Goal: Task Accomplishment & Management: Complete application form

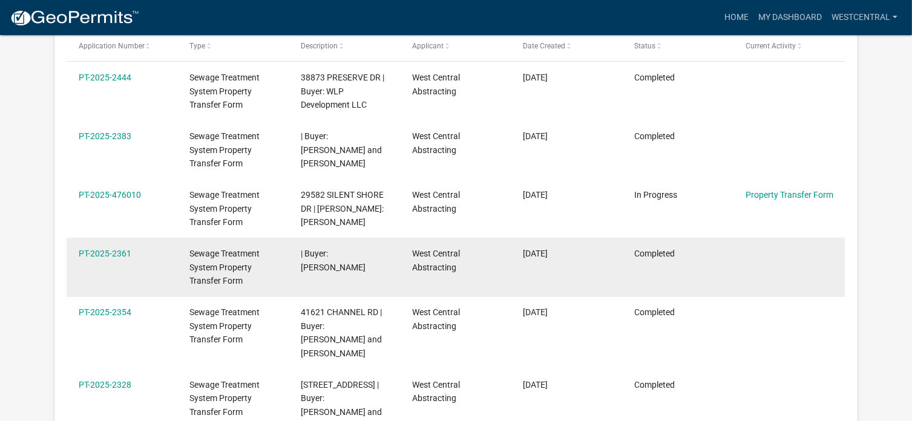
scroll to position [303, 0]
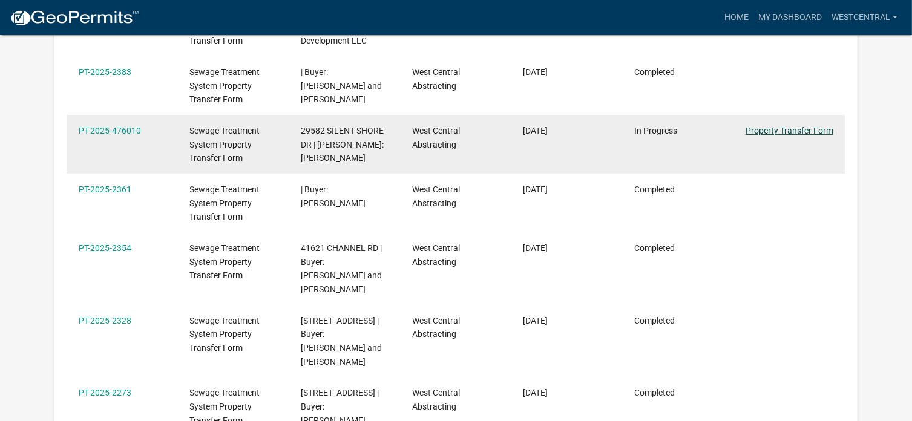
click at [807, 133] on link "Property Transfer Form" at bounding box center [790, 131] width 88 height 10
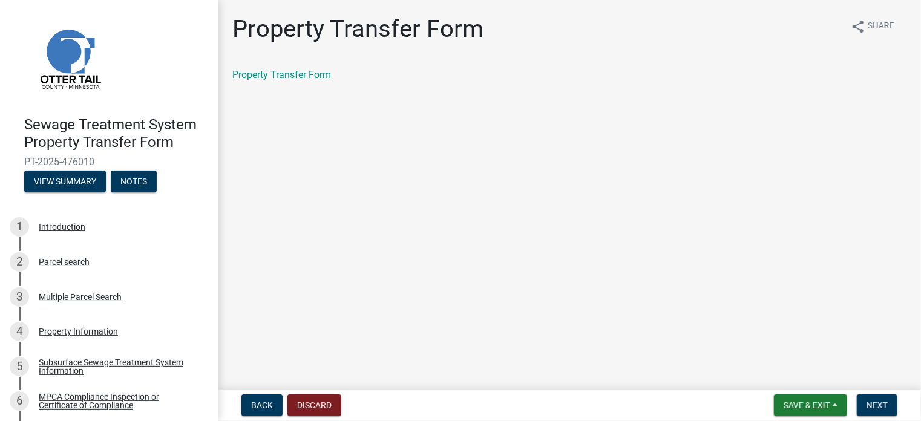
click at [898, 53] on div "share Share" at bounding box center [873, 34] width 68 height 39
click at [882, 401] on span "Next" at bounding box center [877, 406] width 21 height 10
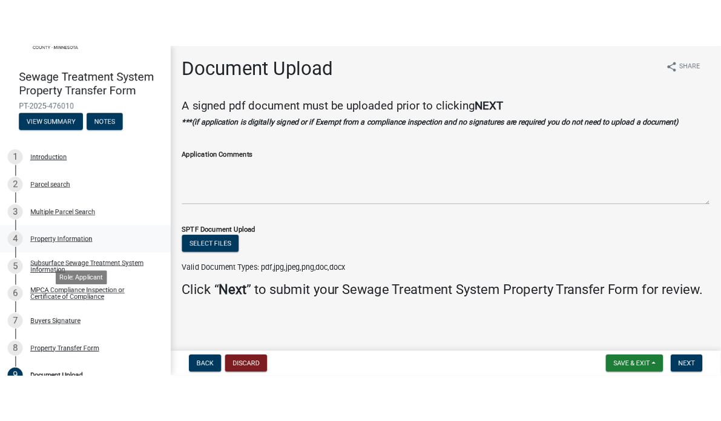
scroll to position [142, 0]
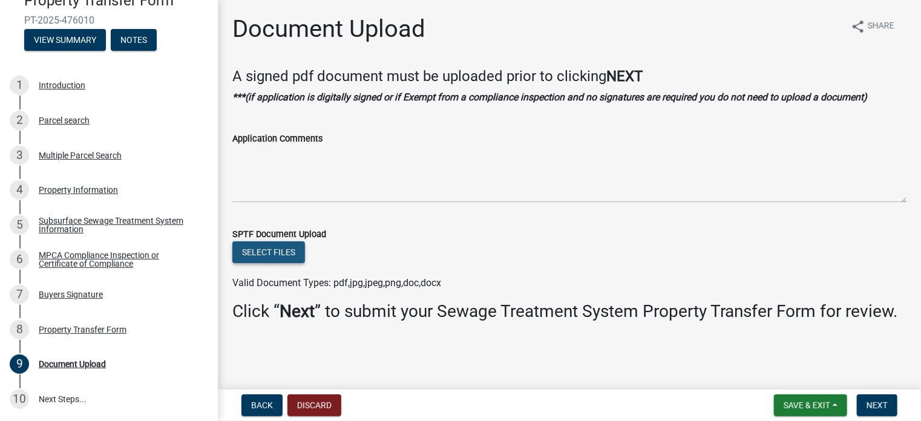
click at [249, 248] on button "Select files" at bounding box center [268, 252] width 73 height 22
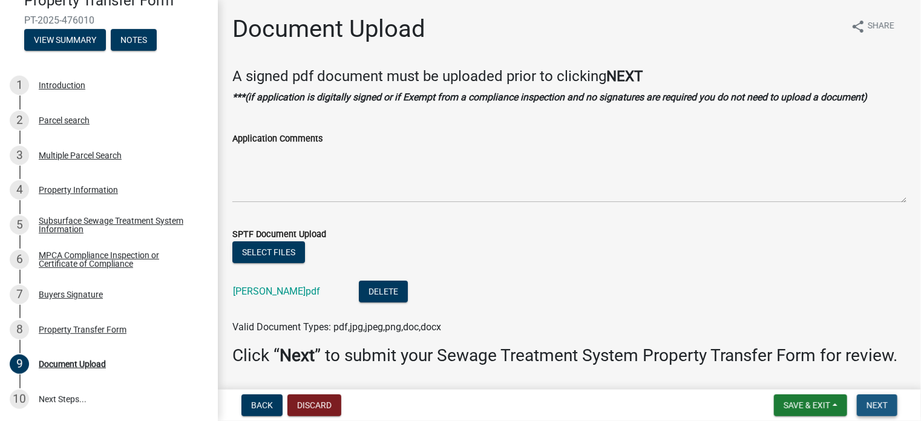
click at [864, 406] on button "Next" at bounding box center [877, 406] width 41 height 22
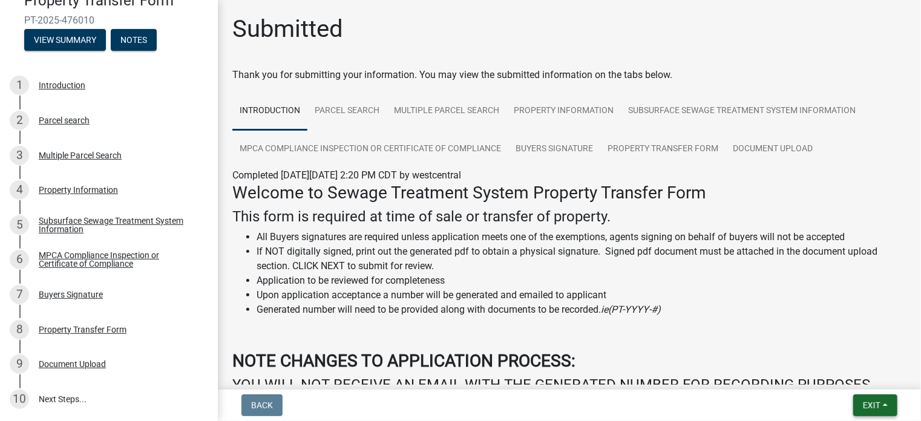
click at [876, 401] on span "Exit" at bounding box center [872, 406] width 18 height 10
click at [840, 377] on button "Save & Exit" at bounding box center [849, 374] width 97 height 29
